Goal: Register for event/course

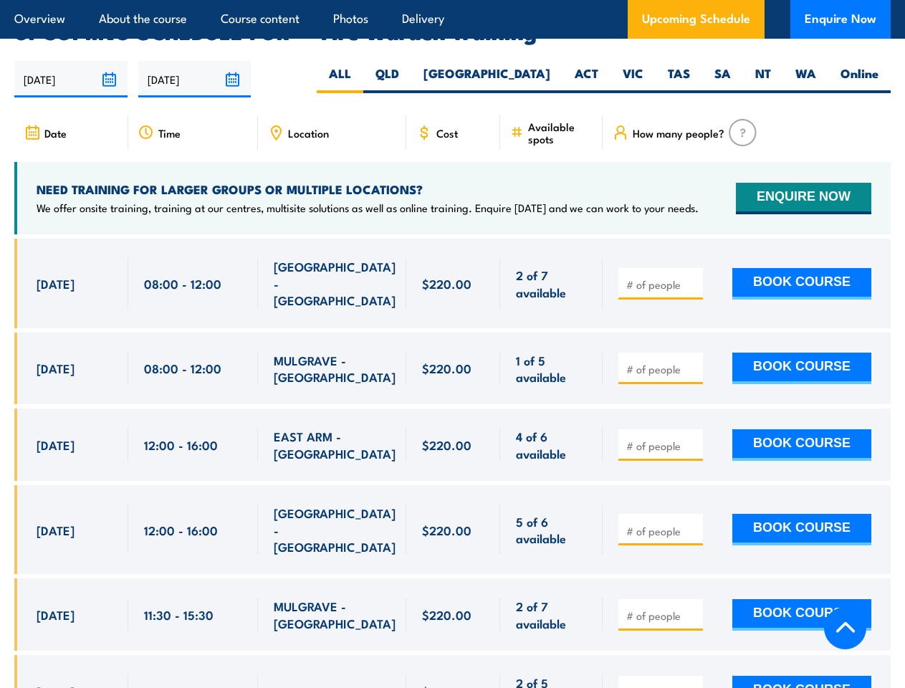
scroll to position [2630, 0]
click at [452, 0] on article "Overview About the course Course content Photos Delivery Upcoming Schedule Enqu…" at bounding box center [452, 19] width 876 height 39
click at [71, 61] on input "[DATE]" at bounding box center [70, 79] width 113 height 37
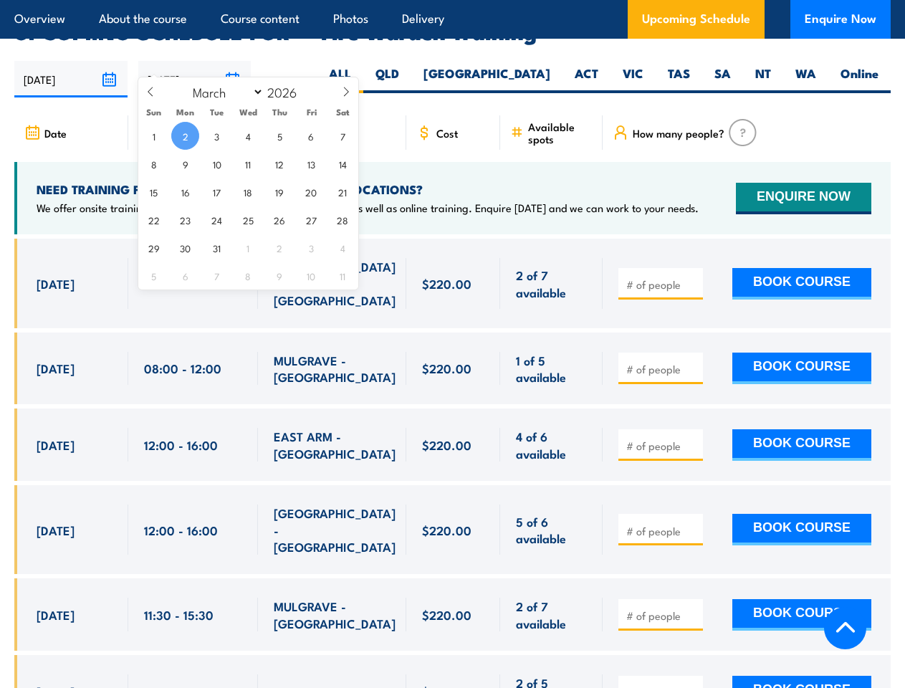
click at [195, 61] on input "[DATE]" at bounding box center [194, 79] width 113 height 37
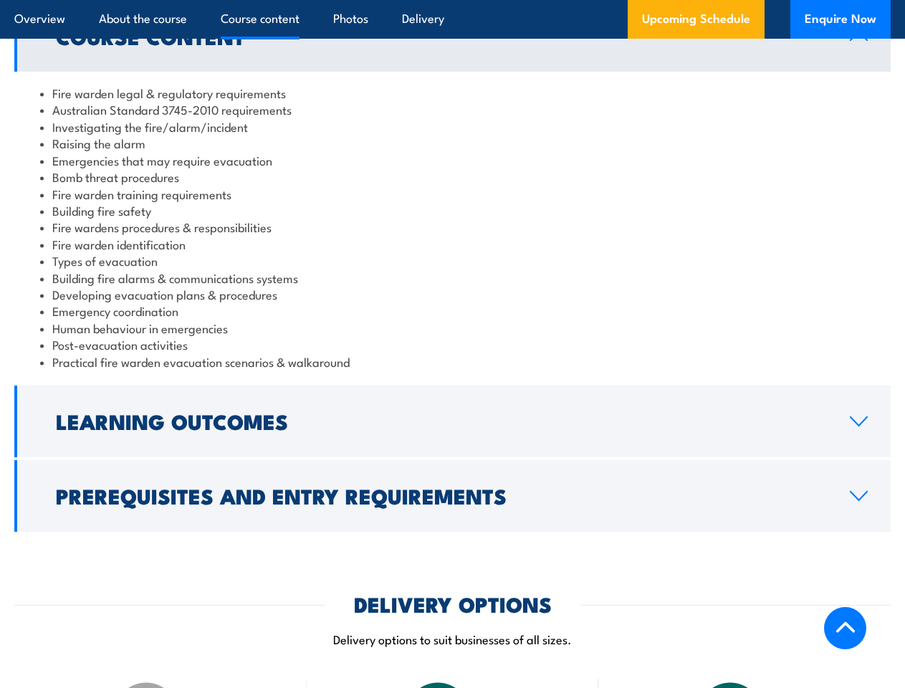
click at [452, 0] on article "Overview About the course Course content Photos Delivery Upcoming Schedule Enqu…" at bounding box center [452, 19] width 876 height 39
click at [452, 421] on h2 "Learning Outcomes" at bounding box center [441, 420] width 771 height 19
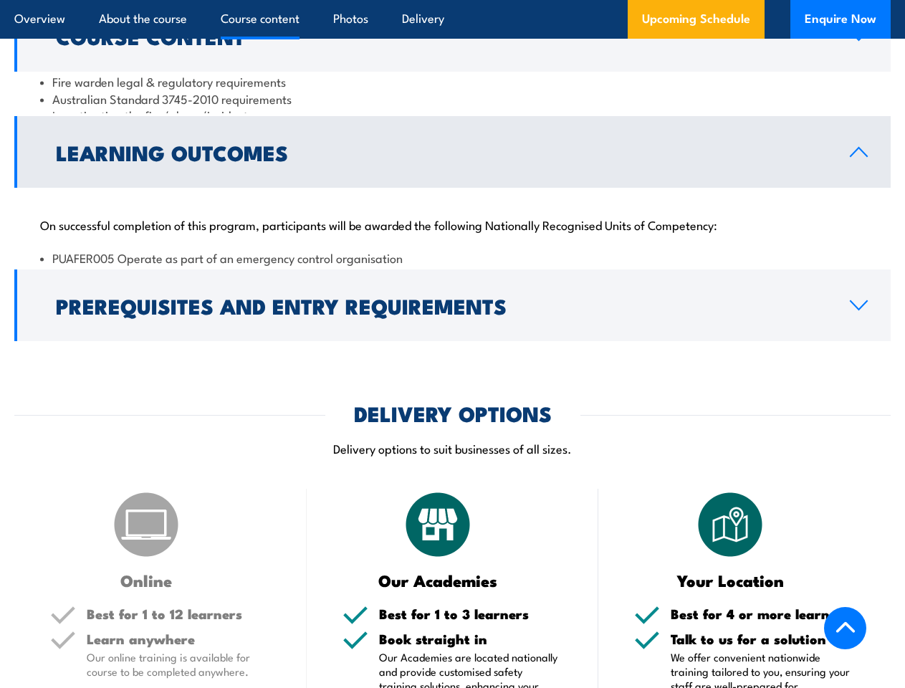
click at [452, 496] on img at bounding box center [438, 524] width 72 height 72
